Goal: Task Accomplishment & Management: Manage account settings

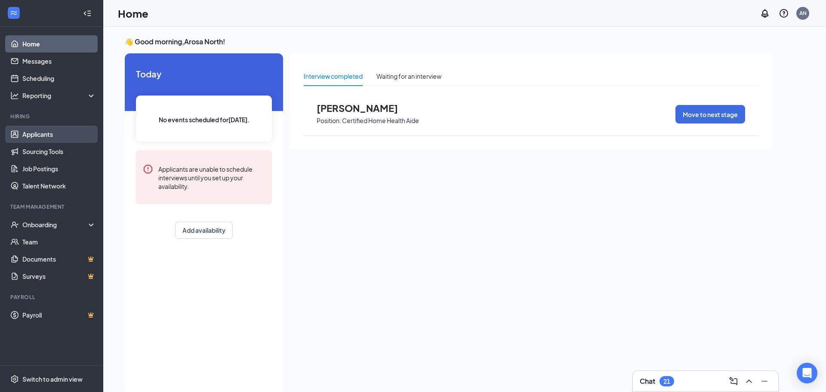
click at [52, 135] on link "Applicants" at bounding box center [59, 134] width 74 height 17
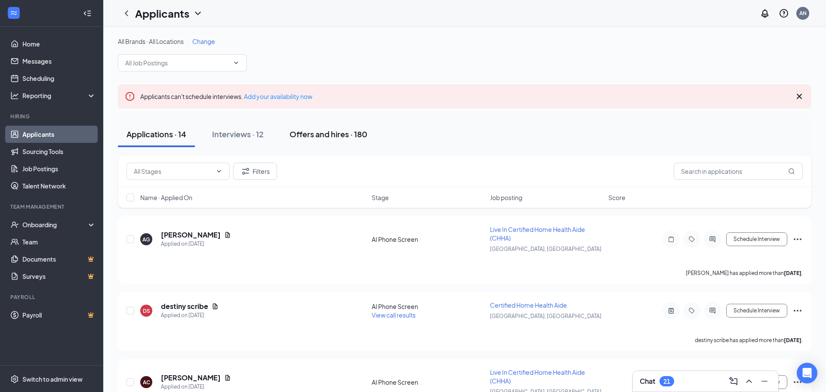
click at [315, 133] on div "Offers and hires · 180" at bounding box center [329, 134] width 78 height 11
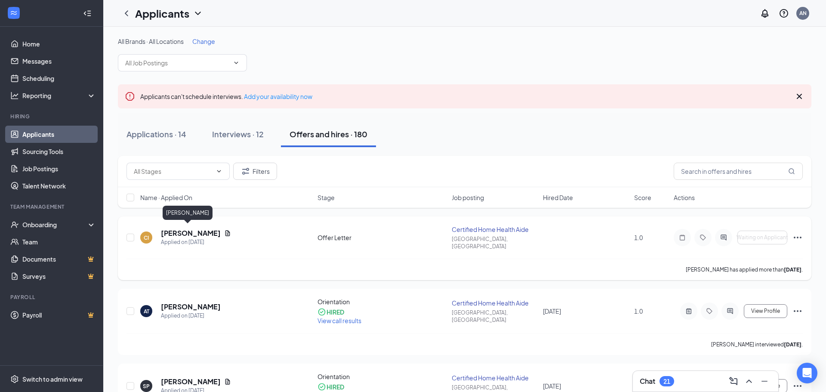
click at [185, 233] on h5 "[PERSON_NAME]" at bounding box center [191, 232] width 60 height 9
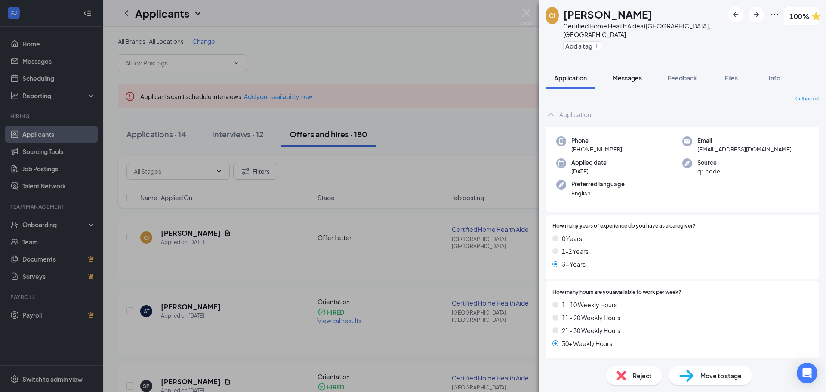
click at [627, 74] on span "Messages" at bounding box center [627, 78] width 29 height 8
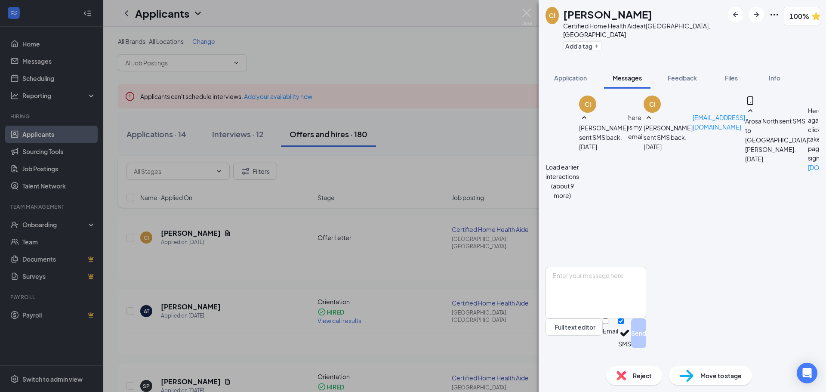
scroll to position [272, 0]
click at [693, 373] on img at bounding box center [686, 376] width 14 height 12
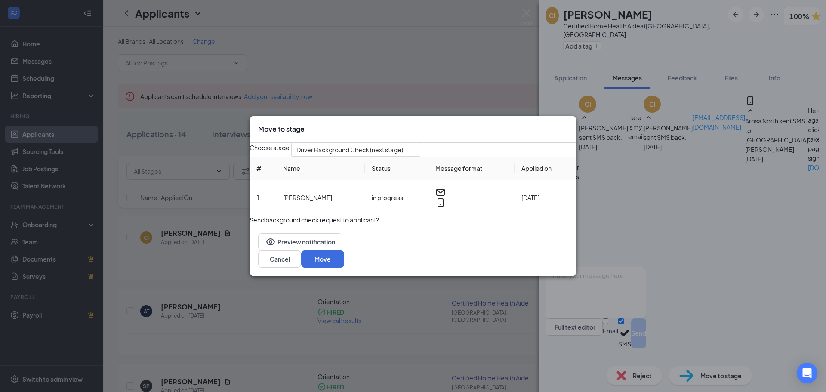
click at [250, 215] on button "button" at bounding box center [250, 215] width 0 height 0
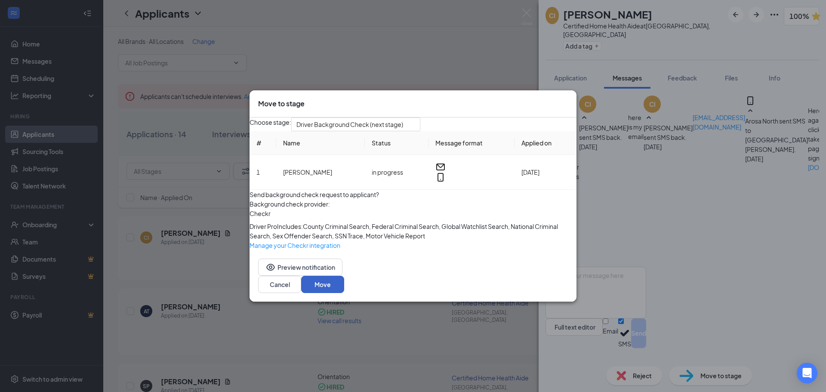
click at [344, 293] on button "Move" at bounding box center [322, 284] width 43 height 17
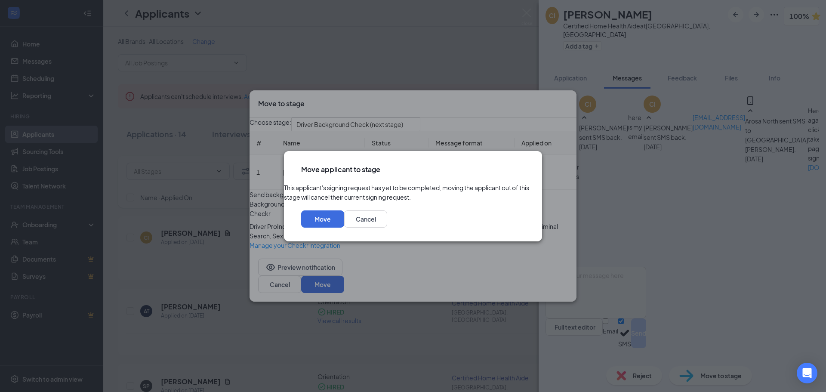
click at [527, 167] on icon "Cross" at bounding box center [529, 169] width 5 height 5
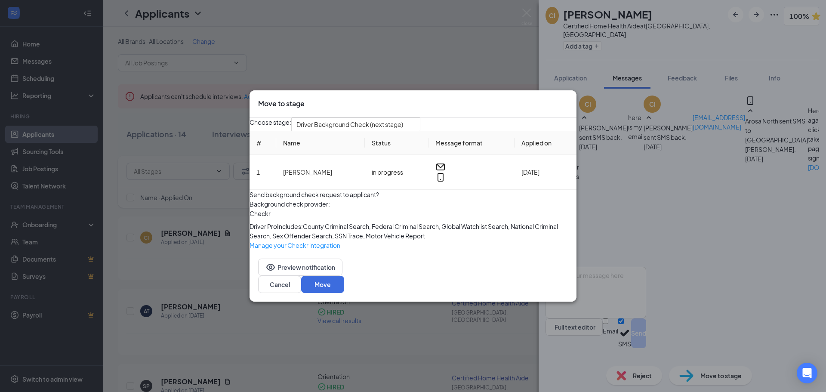
click at [556, 99] on div "Move to stage" at bounding box center [413, 103] width 310 height 9
click at [812, 376] on div "Open Intercom Messenger" at bounding box center [807, 373] width 23 height 23
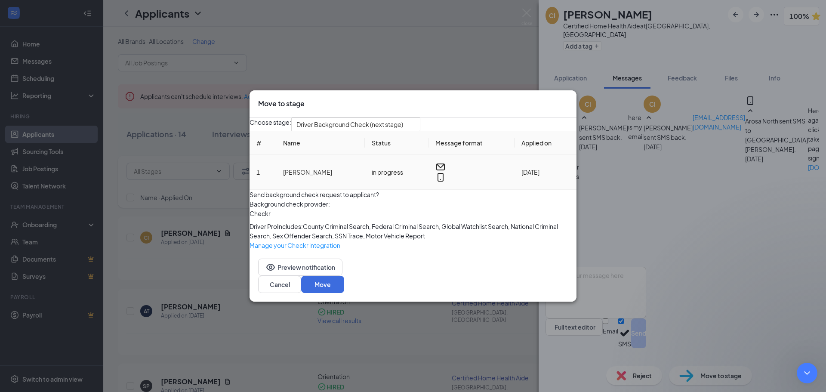
scroll to position [0, 0]
click at [570, 102] on icon "Cross" at bounding box center [572, 104] width 5 height 5
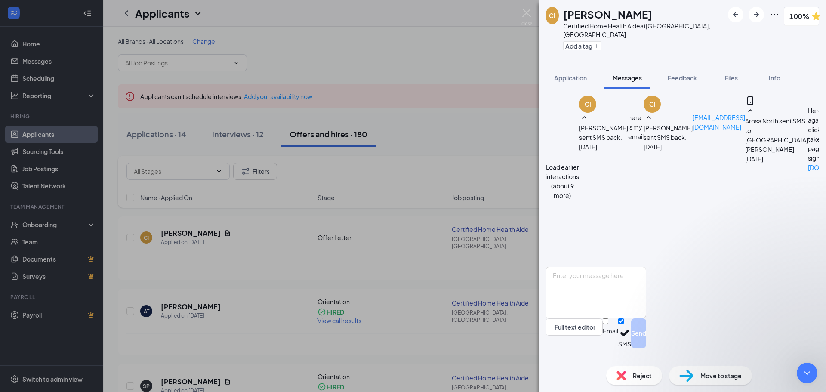
type textarea "Hi there, One of my applicants completed the offer letter on her end but on our…"
drag, startPoint x: 157, startPoint y: 1232, endPoint x: 109, endPoint y: 1221, distance: 49.0
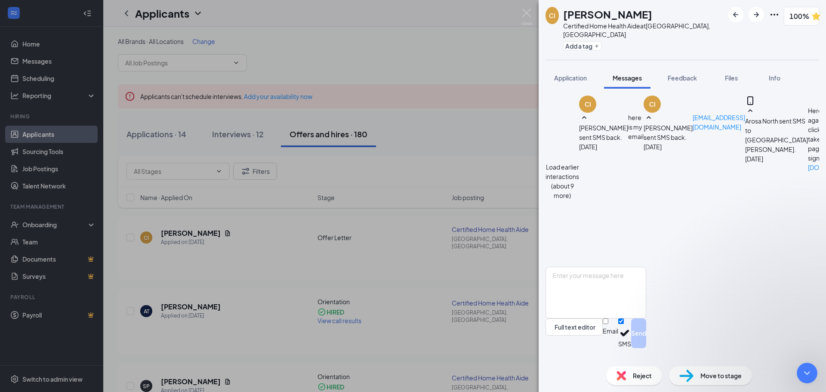
scroll to position [169, 0]
type textarea "This is what she sees on her end. Thank you!"
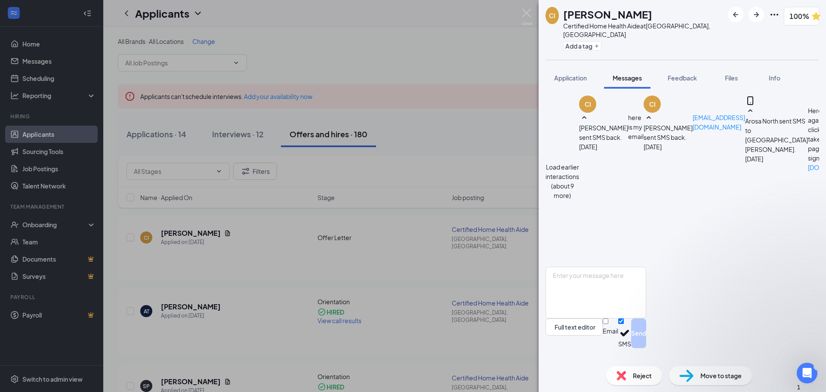
type textarea "[PERSON_NAME]"
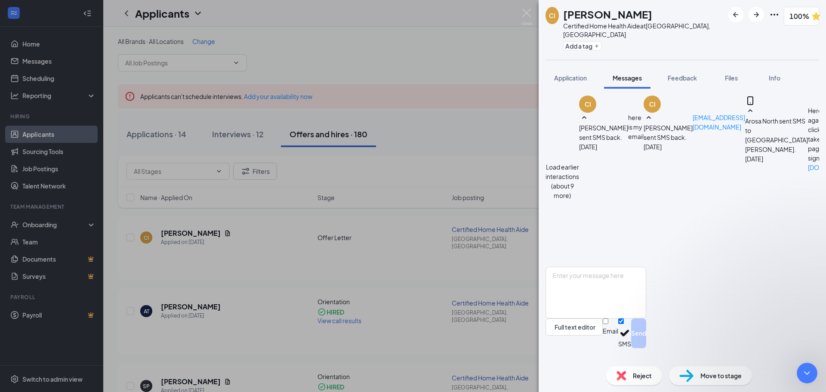
type textarea "ok will do"
click at [600, 318] on textarea at bounding box center [595, 293] width 101 height 52
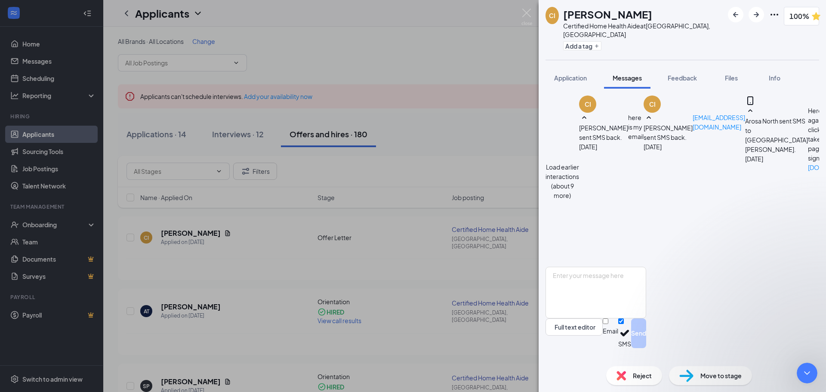
click at [707, 379] on span "Move to stage" at bounding box center [720, 375] width 41 height 9
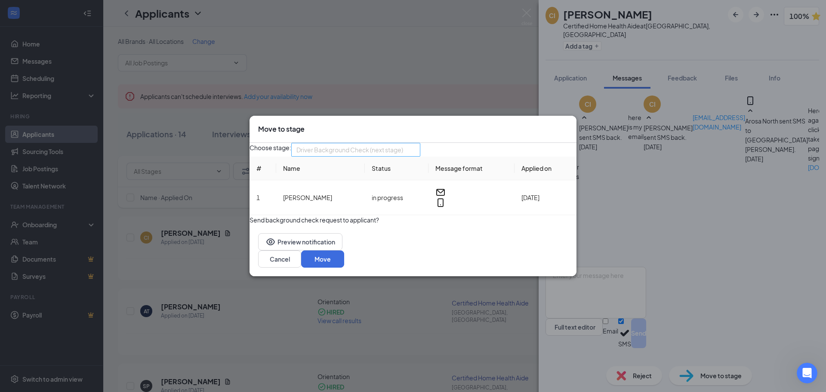
click at [399, 152] on span "Driver Background Check (next stage)" at bounding box center [349, 149] width 107 height 13
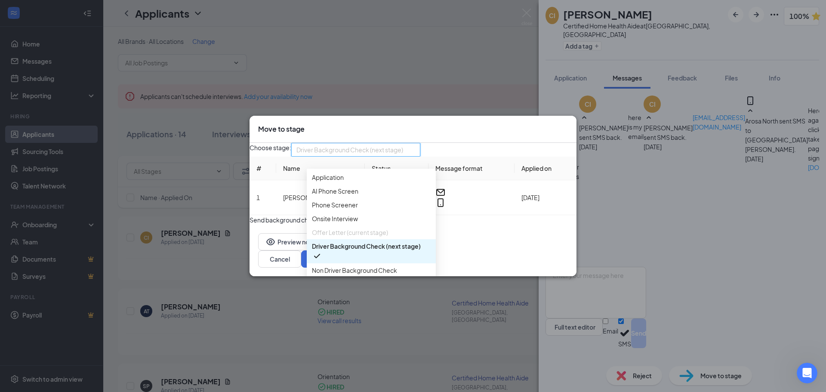
scroll to position [9, 0]
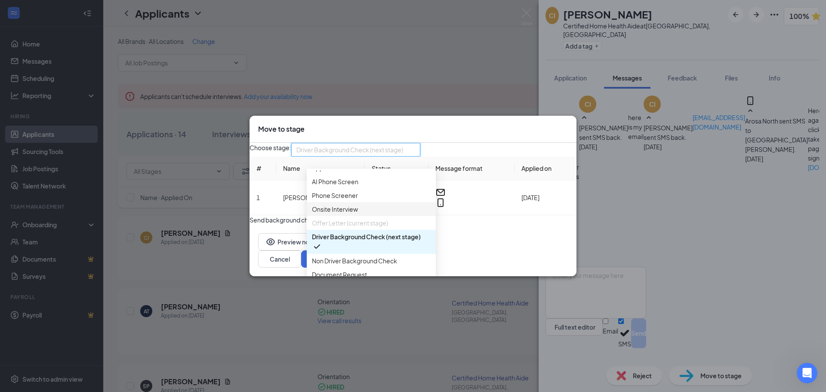
click at [341, 214] on span "Onsite Interview" at bounding box center [335, 208] width 46 height 9
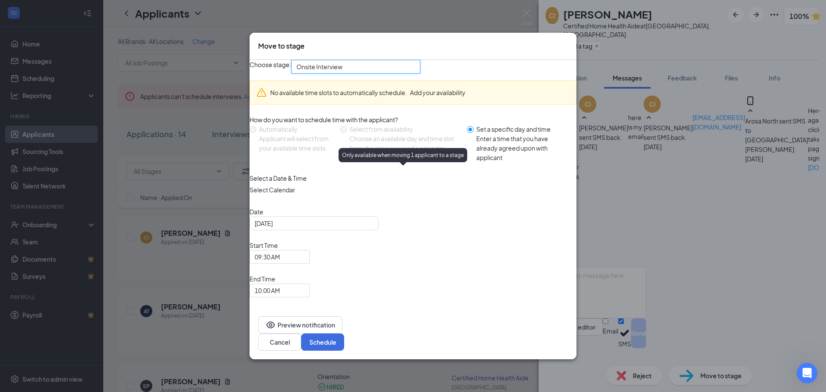
click at [370, 153] on div "Choose an available day and time slot from the interview lead’s calendar" at bounding box center [404, 143] width 111 height 19
click at [370, 107] on div "Choose stage: Onsite Interview 3942653 3942660 3942656 Application AI Phone Scr…" at bounding box center [413, 178] width 327 height 237
click at [372, 83] on span "Onsite Interview" at bounding box center [351, 71] width 111 height 23
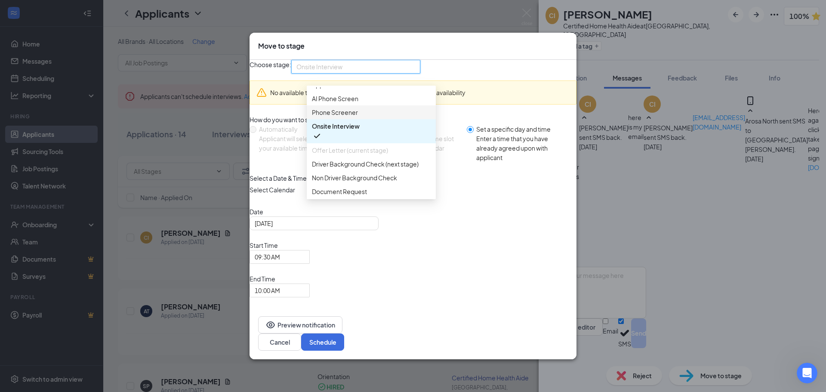
click at [355, 117] on span "Phone Screener" at bounding box center [335, 112] width 46 height 9
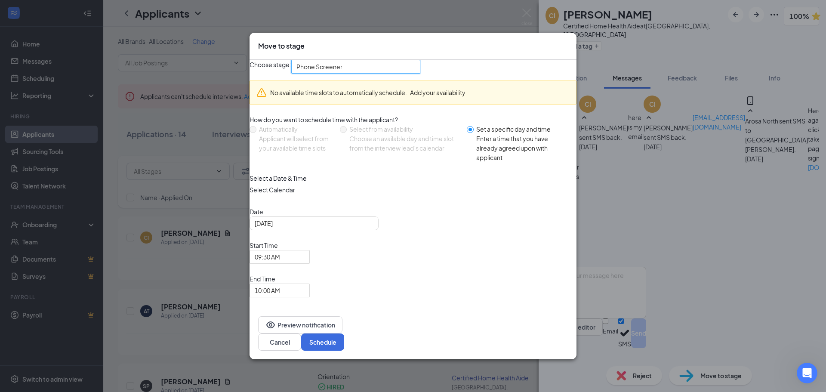
click at [380, 83] on span "Phone Screener" at bounding box center [351, 71] width 111 height 23
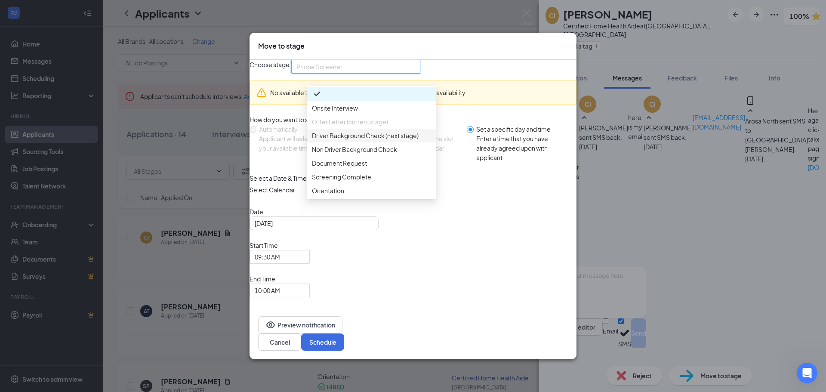
scroll to position [76, 0]
click at [350, 168] on span "Document Request" at bounding box center [339, 162] width 55 height 9
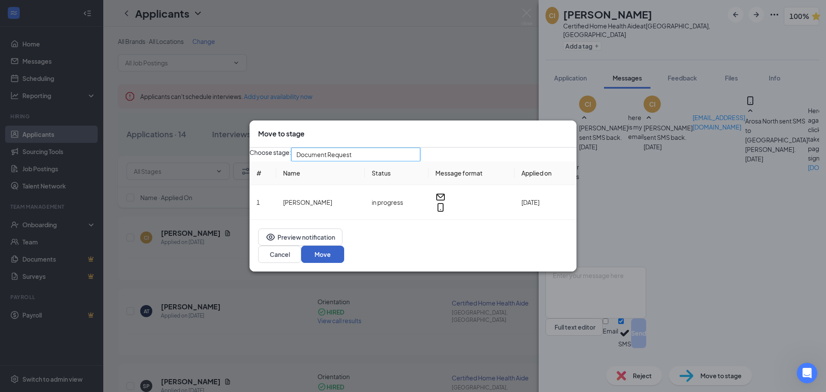
click at [344, 256] on button "Move" at bounding box center [322, 254] width 43 height 17
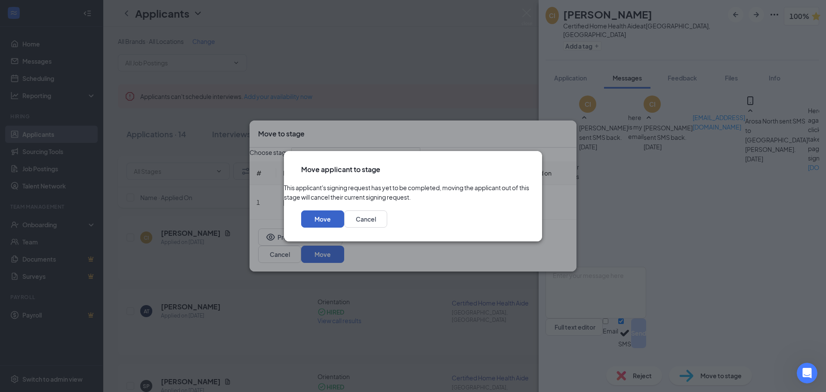
click at [344, 226] on button "Move" at bounding box center [322, 218] width 43 height 17
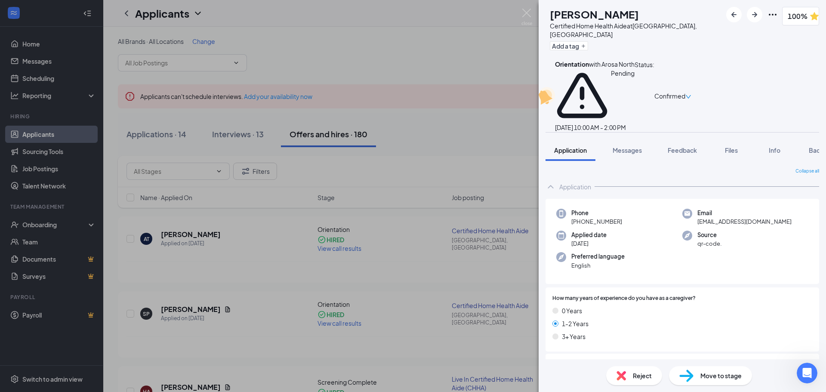
click at [533, 12] on div "AT [PERSON_NAME] Certified Home Health Aide at [GEOGRAPHIC_DATA], [GEOGRAPHIC_D…" at bounding box center [413, 196] width 826 height 392
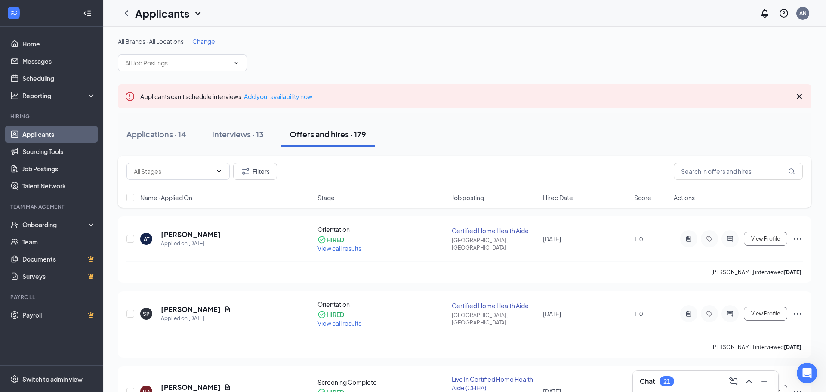
drag, startPoint x: 246, startPoint y: 140, endPoint x: 299, endPoint y: 136, distance: 53.5
click at [246, 140] on button "Interviews · 13" at bounding box center [237, 134] width 69 height 26
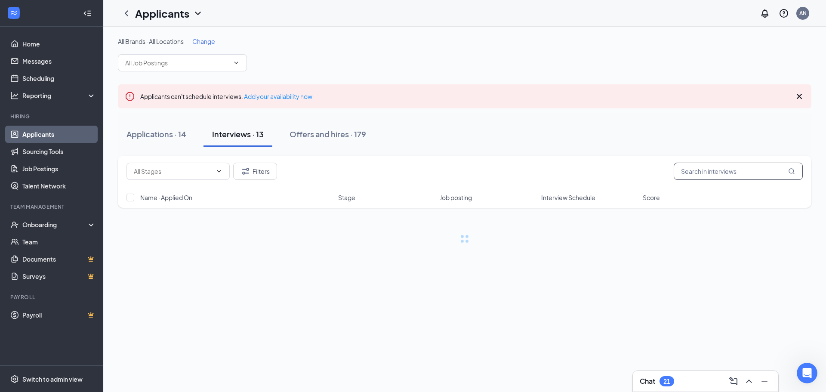
click at [710, 173] on input "text" at bounding box center [738, 171] width 129 height 17
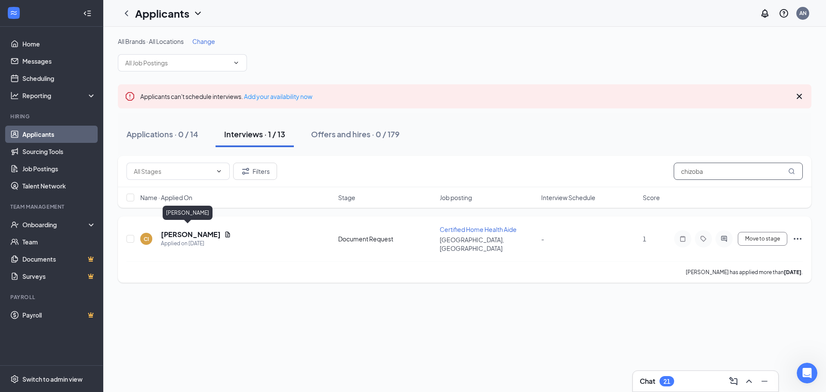
type input "chizoba"
click at [184, 231] on h5 "[PERSON_NAME]" at bounding box center [191, 234] width 60 height 9
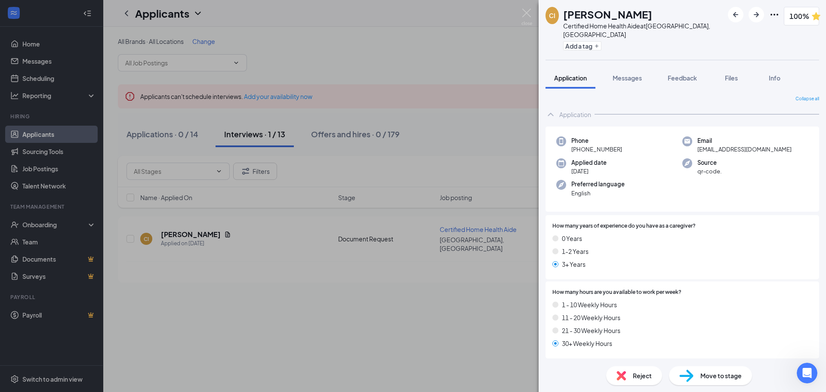
click at [711, 379] on span "Move to stage" at bounding box center [720, 375] width 41 height 9
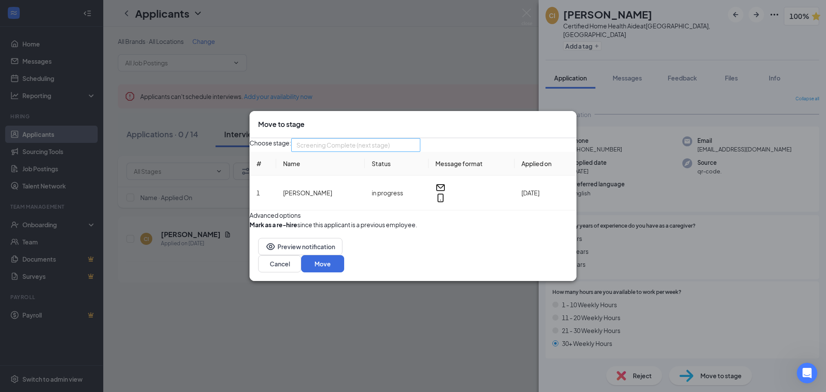
click at [407, 139] on span "Screening Complete (next stage)" at bounding box center [351, 150] width 111 height 23
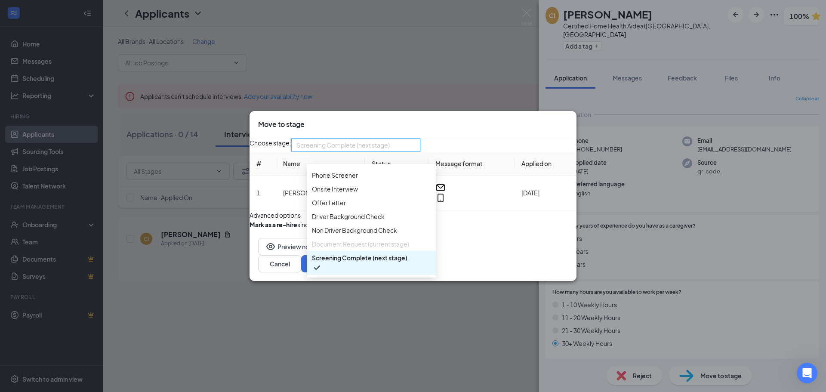
scroll to position [19, 0]
click at [354, 213] on span "Offer Letter" at bounding box center [371, 208] width 119 height 9
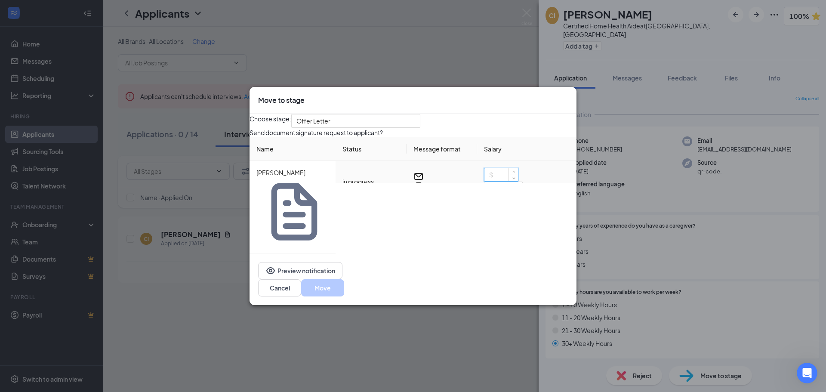
click at [490, 181] on input at bounding box center [501, 174] width 34 height 13
type input "20"
click at [344, 279] on button "Move" at bounding box center [322, 287] width 43 height 17
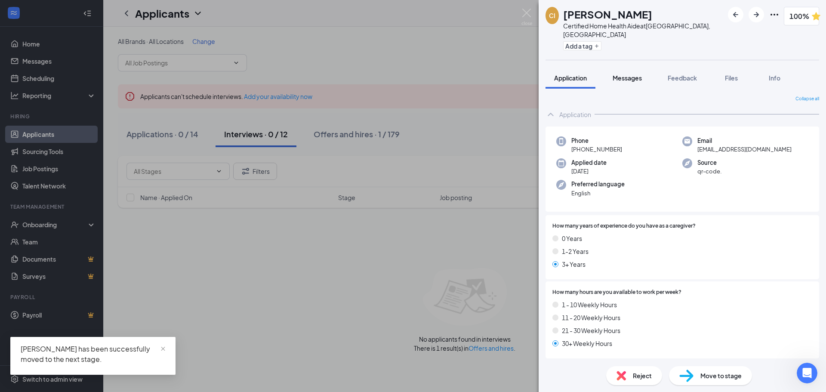
click at [635, 76] on button "Messages" at bounding box center [627, 78] width 46 height 22
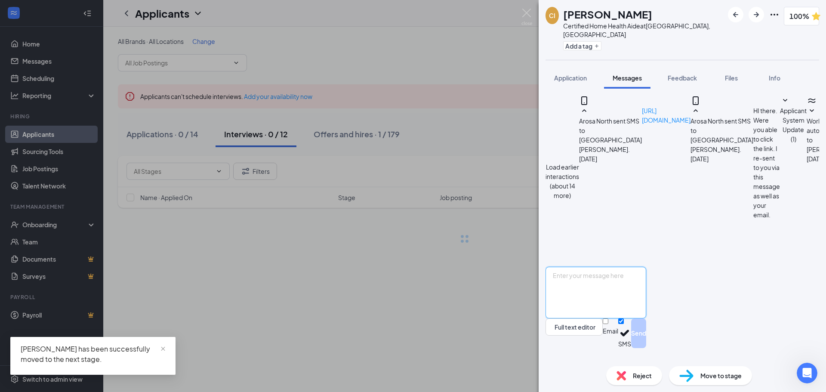
click at [646, 306] on textarea at bounding box center [595, 293] width 101 height 52
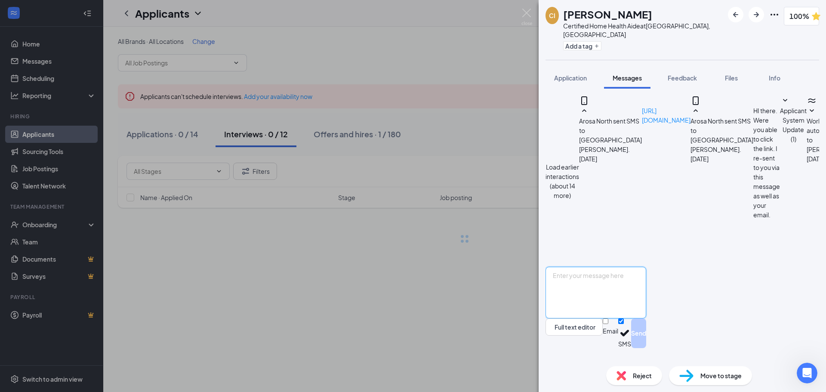
scroll to position [182, 0]
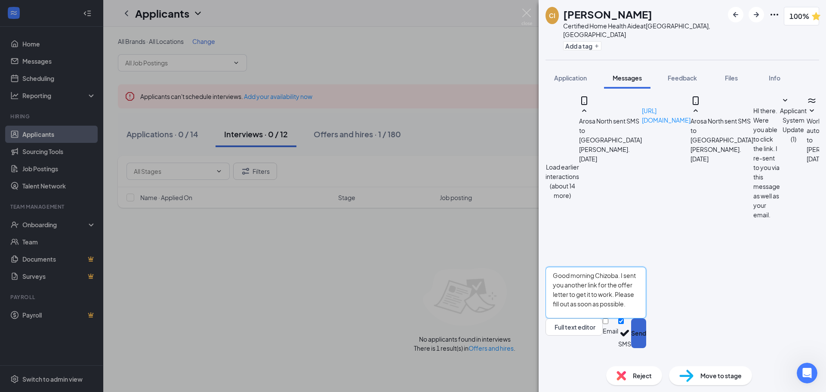
type textarea "Good morning Chizoba. I sent you another link for the offer letter to get it to…"
click at [646, 344] on button "Send" at bounding box center [638, 333] width 15 height 30
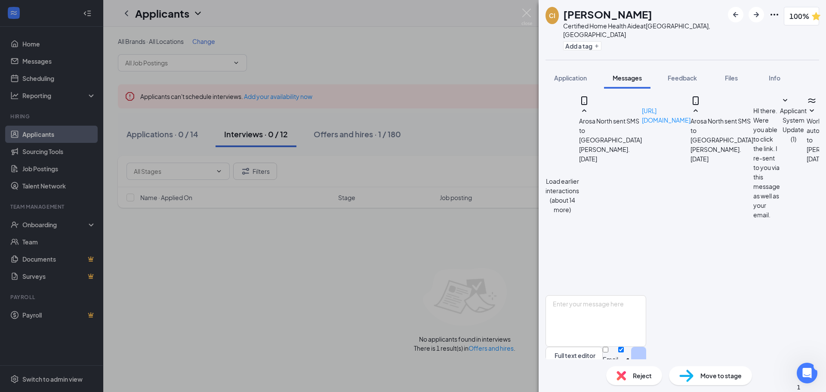
scroll to position [492, 0]
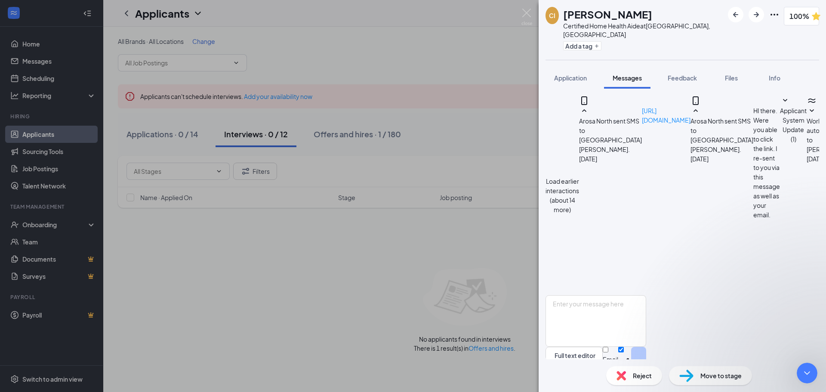
type textarea "If there are any other issues I will let you know. Thank you for your help!"
